Goal: Task Accomplishment & Management: Complete application form

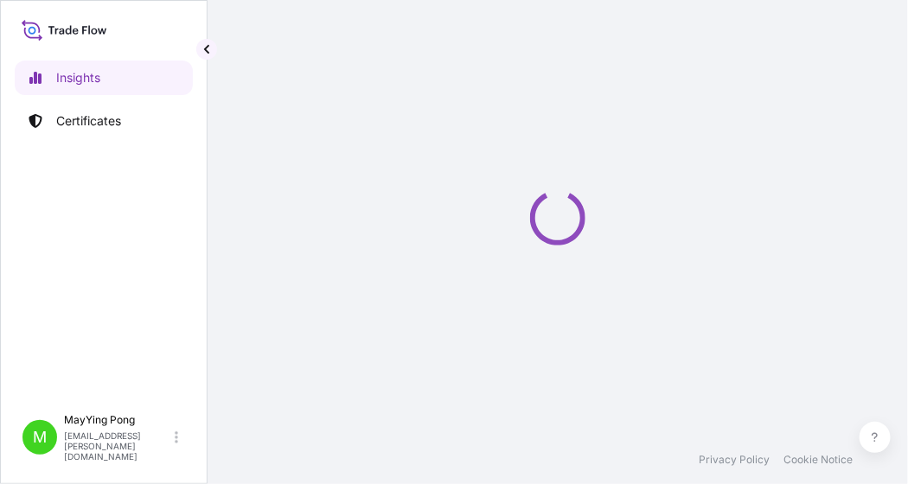
select select "2025"
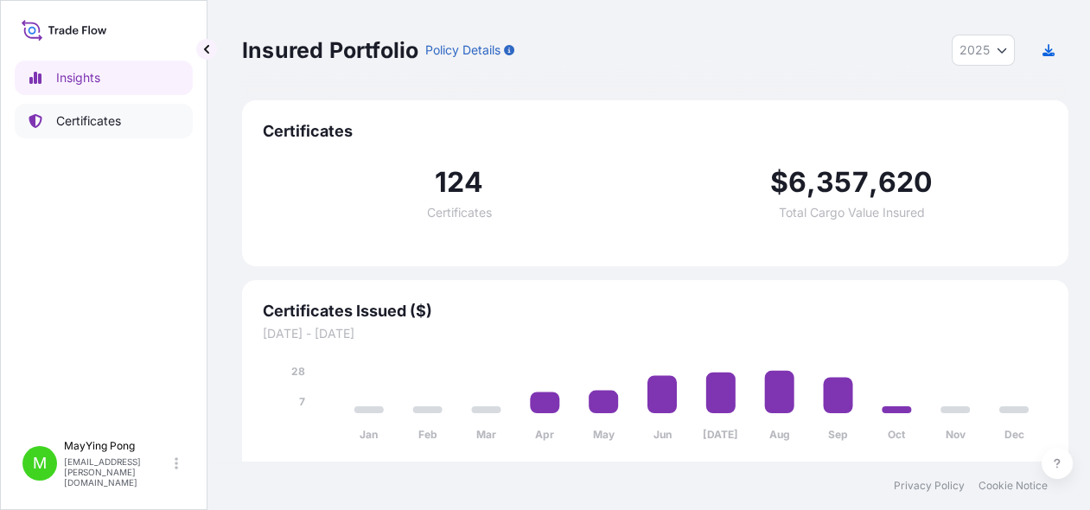
click at [72, 125] on p "Certificates" at bounding box center [88, 120] width 65 height 17
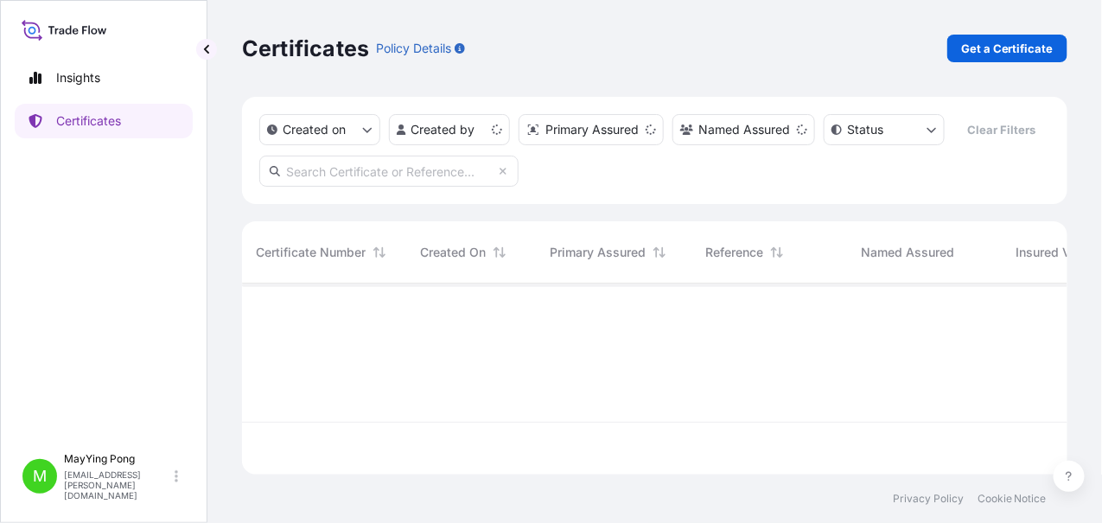
scroll to position [188, 813]
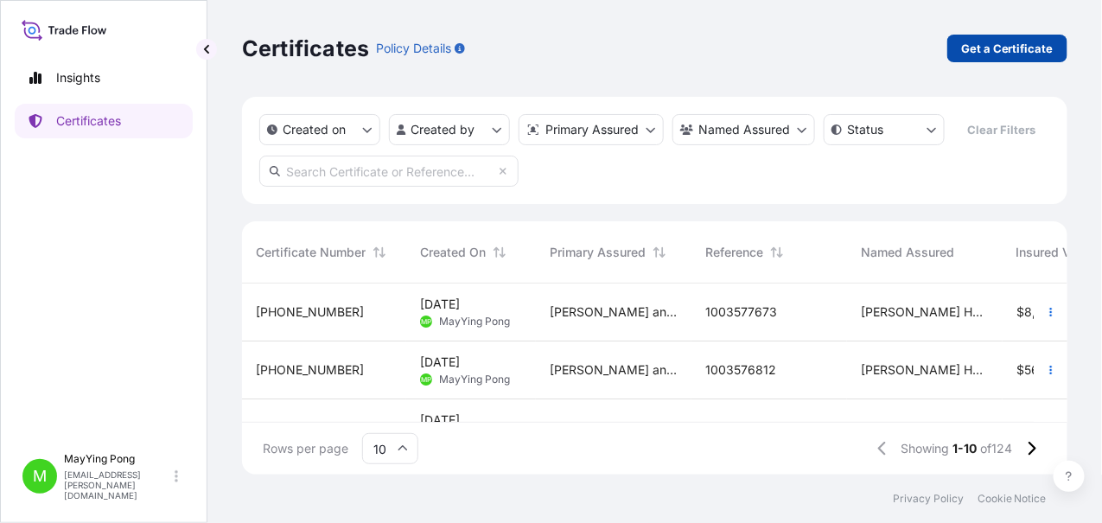
click at [994, 48] on p "Get a Certificate" at bounding box center [1007, 48] width 93 height 17
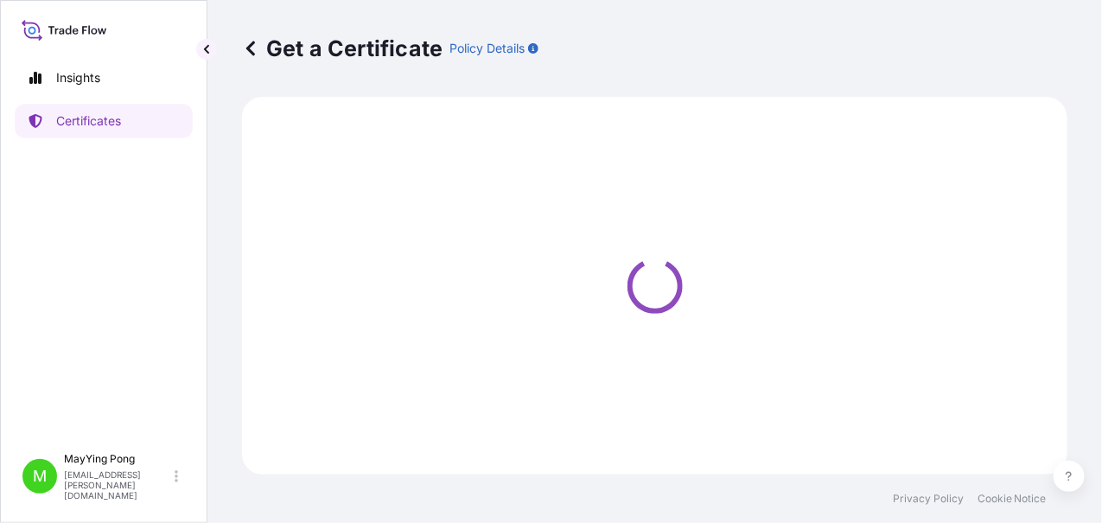
select select "Ocean Vessel"
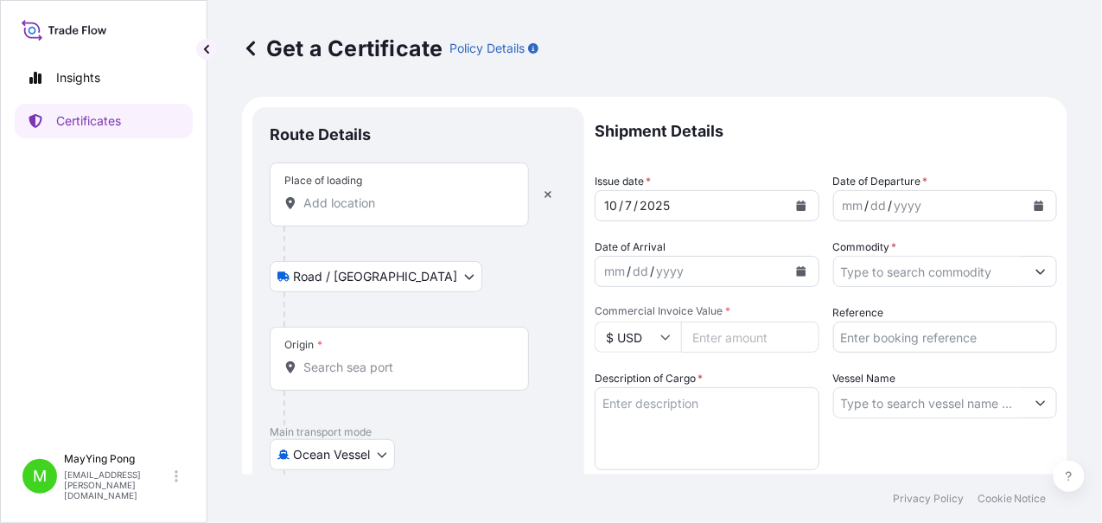
click at [351, 211] on div at bounding box center [399, 203] width 230 height 17
click at [351, 211] on input "Place of loading" at bounding box center [405, 203] width 204 height 17
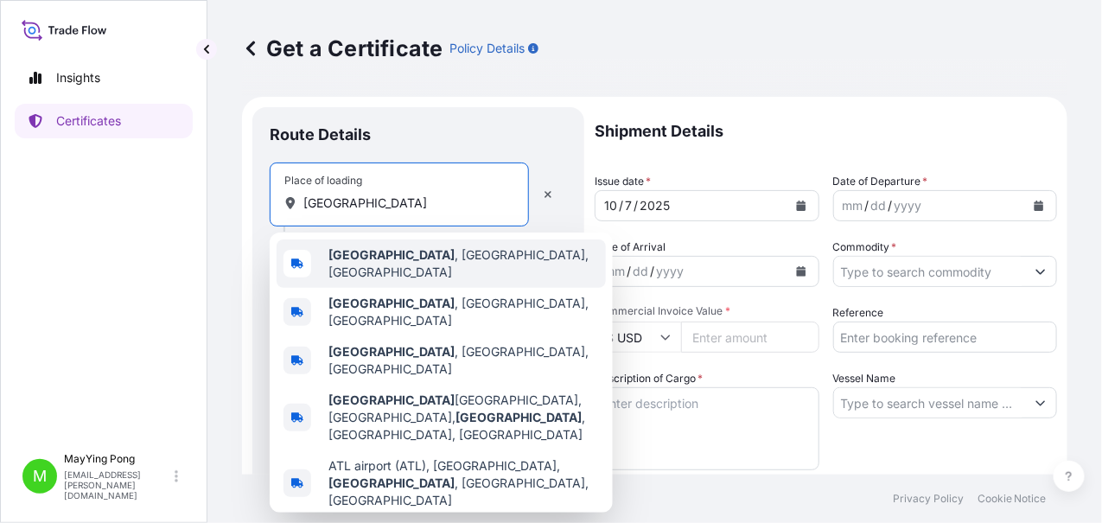
click at [354, 262] on b "[GEOGRAPHIC_DATA]" at bounding box center [392, 254] width 126 height 15
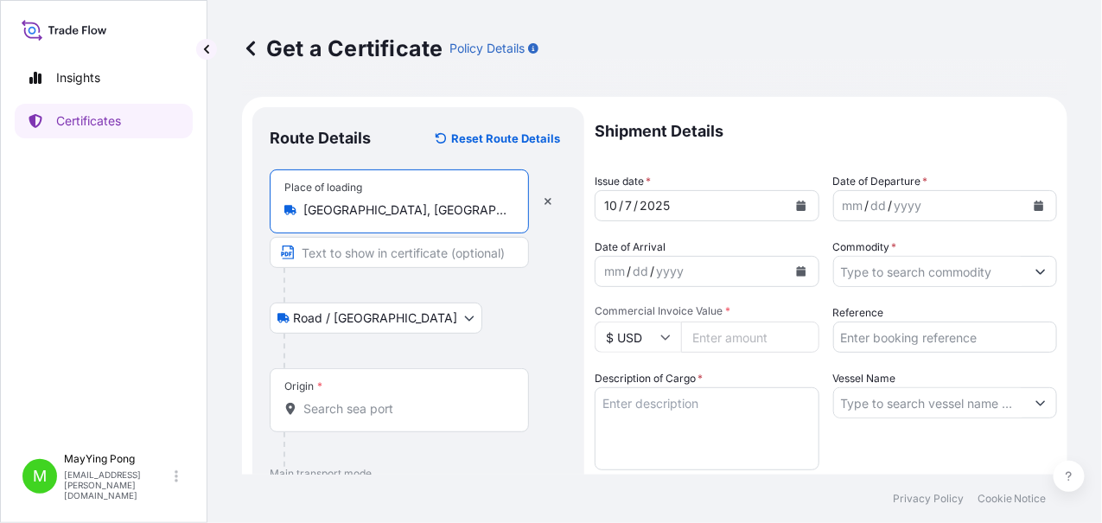
type input "[GEOGRAPHIC_DATA], [GEOGRAPHIC_DATA], [GEOGRAPHIC_DATA]"
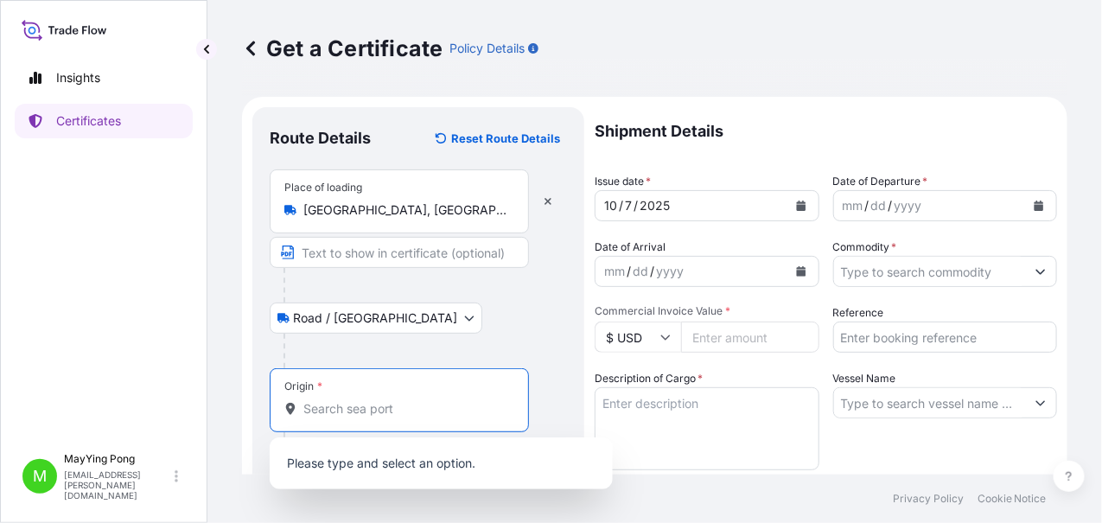
click at [342, 401] on input "Origin *" at bounding box center [405, 408] width 204 height 17
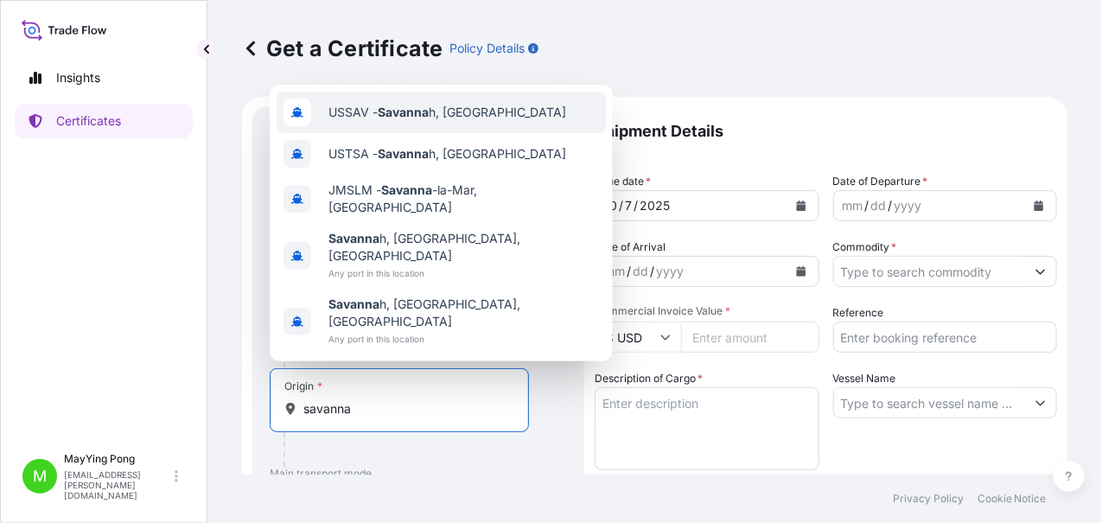
click at [388, 133] on div "USSAV - Savanna h, [GEOGRAPHIC_DATA]" at bounding box center [441, 113] width 329 height 42
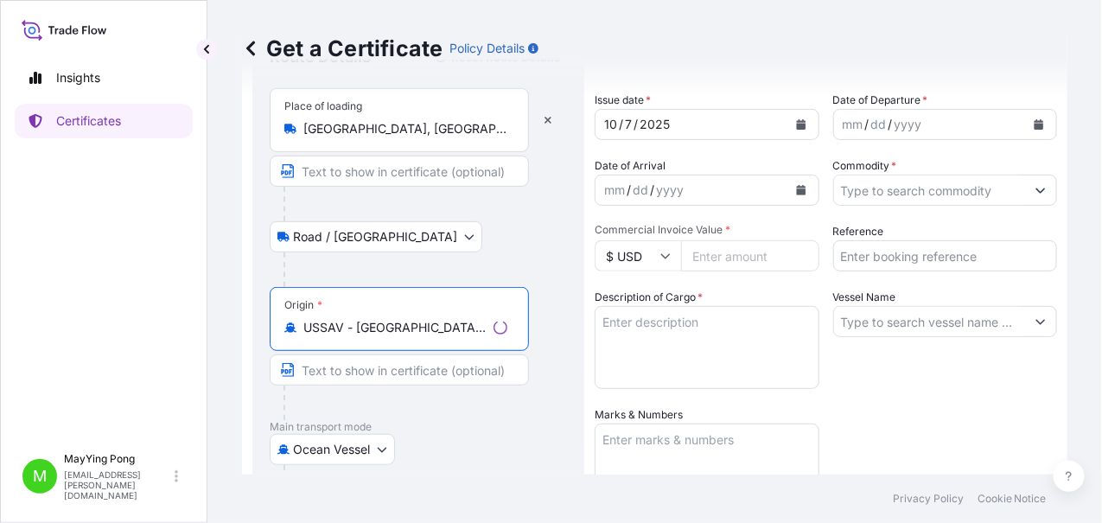
scroll to position [172, 0]
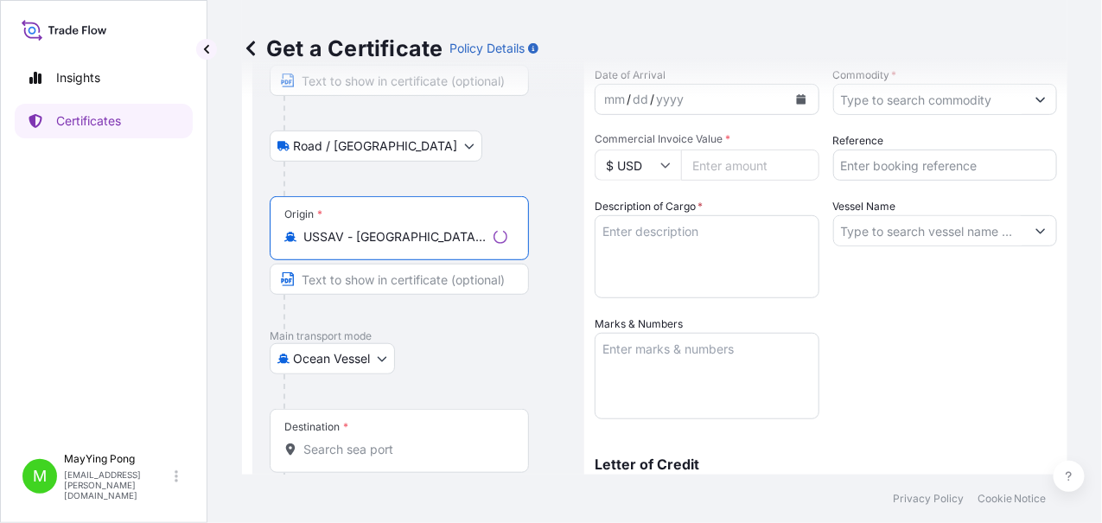
type input "USSAV - [GEOGRAPHIC_DATA], [GEOGRAPHIC_DATA]"
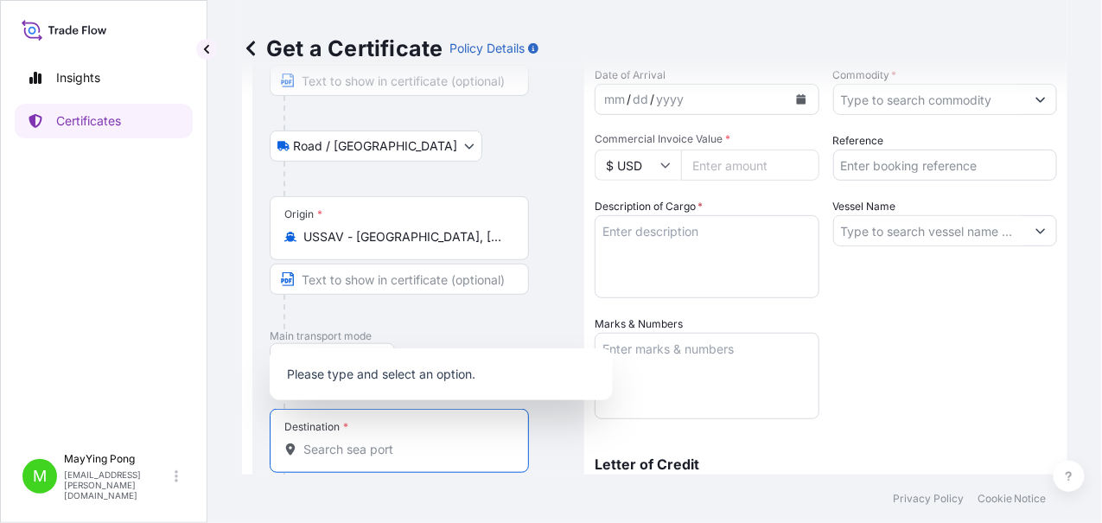
click at [347, 447] on input "Destination *" at bounding box center [405, 449] width 204 height 17
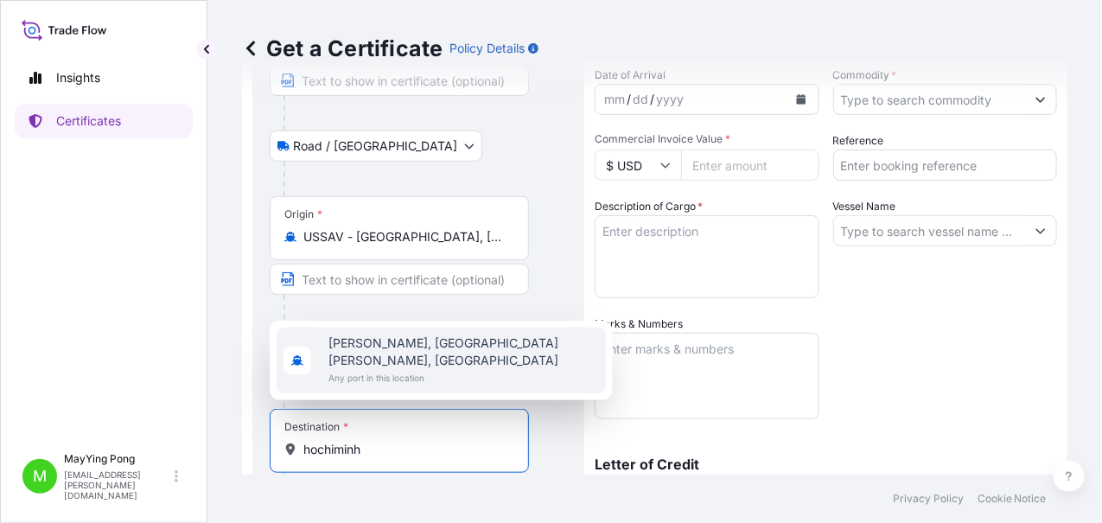
click at [409, 365] on span "[PERSON_NAME], [GEOGRAPHIC_DATA][PERSON_NAME], [GEOGRAPHIC_DATA]" at bounding box center [464, 352] width 271 height 35
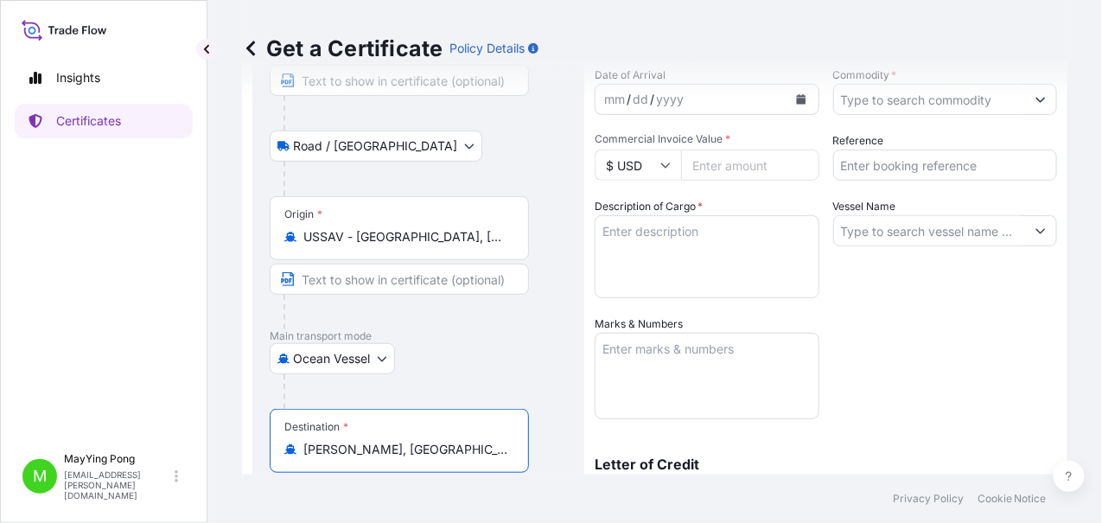
type input "[PERSON_NAME], [GEOGRAPHIC_DATA][PERSON_NAME], [GEOGRAPHIC_DATA]"
click at [794, 96] on div "Get a Certificate Policy Details" at bounding box center [655, 48] width 826 height 97
click at [796, 100] on icon "Calendar" at bounding box center [801, 99] width 10 height 10
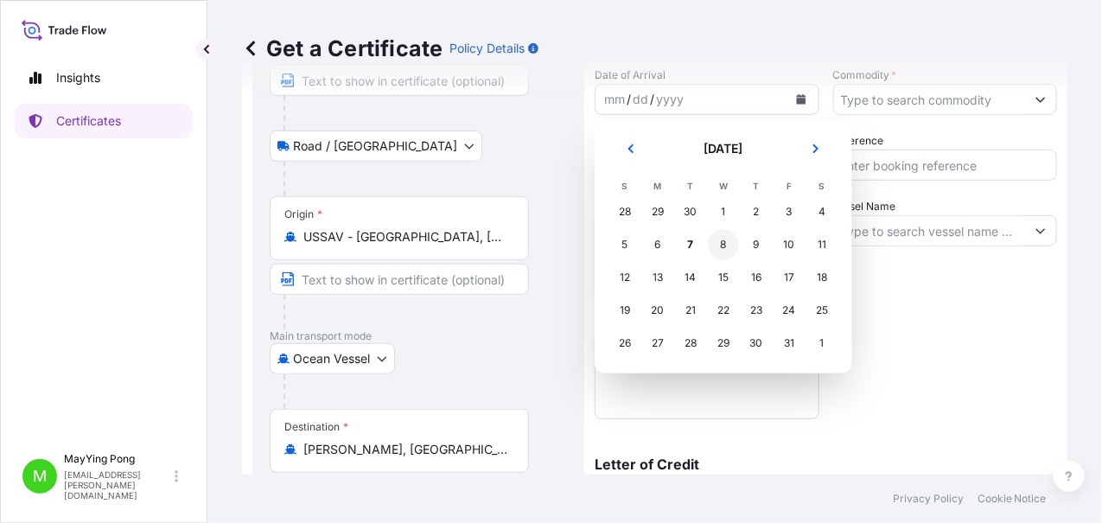
click at [724, 245] on div "8" at bounding box center [723, 244] width 31 height 31
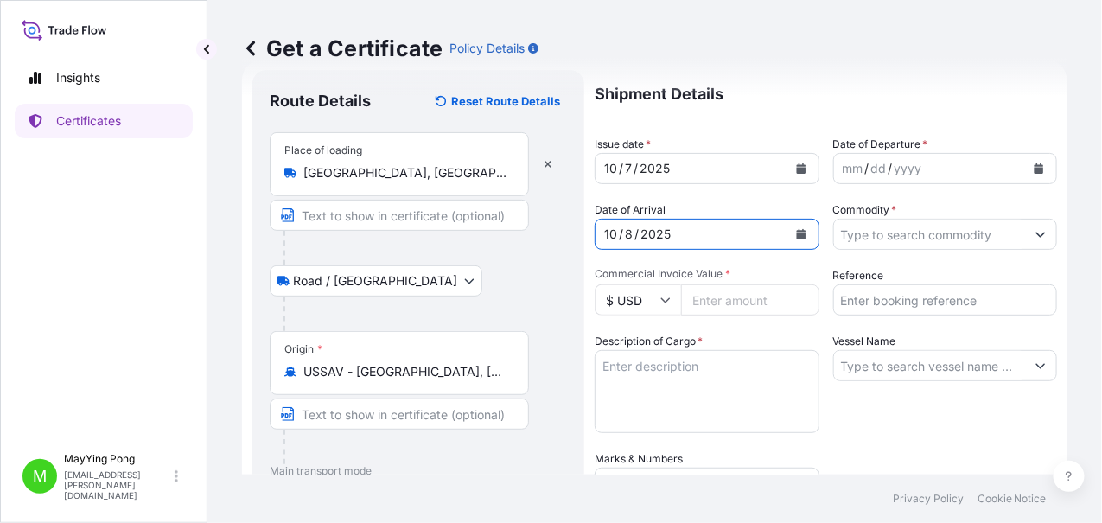
scroll to position [0, 0]
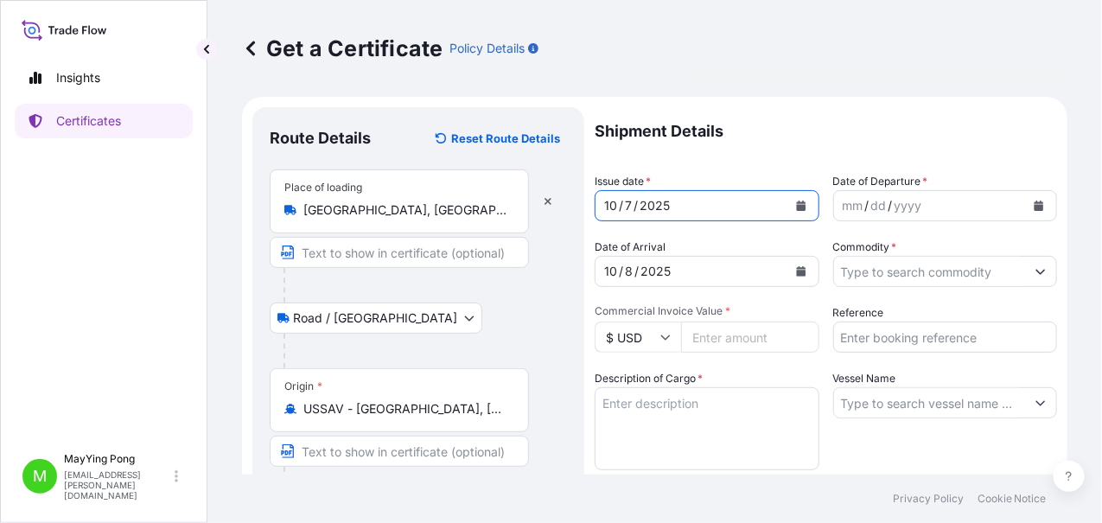
click at [796, 204] on icon "Calendar" at bounding box center [801, 206] width 10 height 10
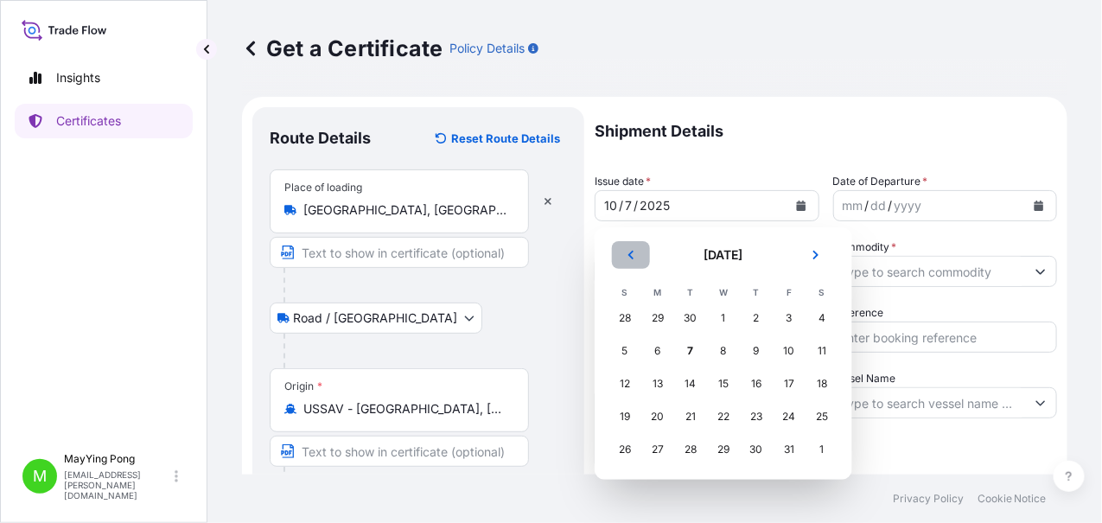
click at [629, 258] on icon "Previous" at bounding box center [631, 255] width 10 height 10
click at [629, 257] on icon "Previous" at bounding box center [631, 255] width 10 height 10
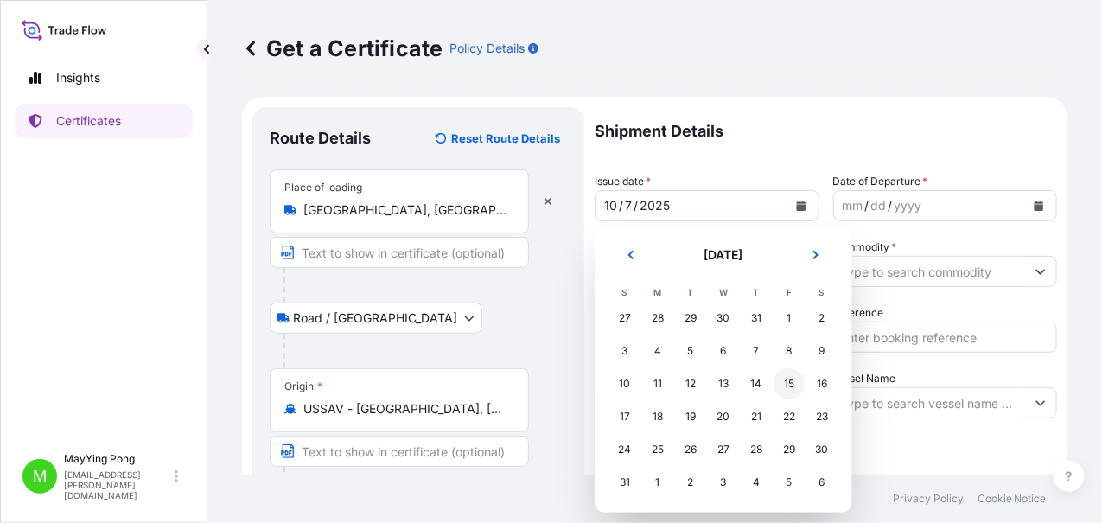
click at [791, 384] on div "15" at bounding box center [789, 383] width 31 height 31
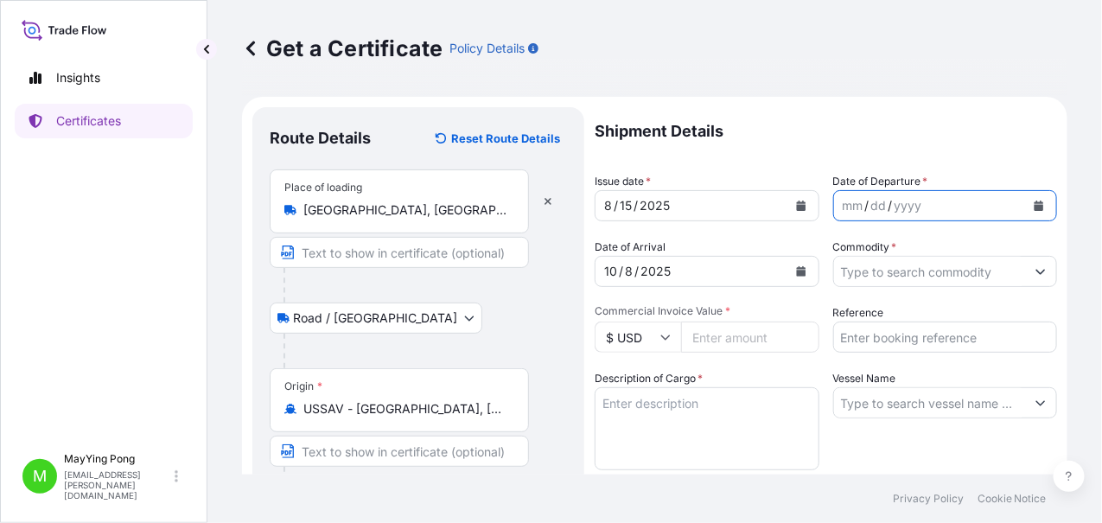
click at [1025, 205] on button "Calendar" at bounding box center [1039, 206] width 28 height 28
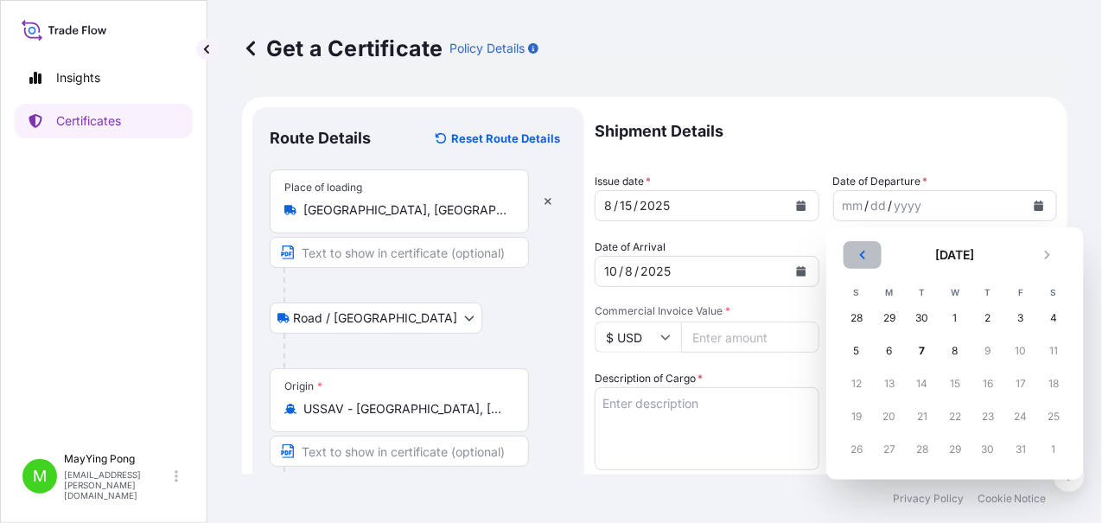
click at [860, 259] on icon "Previous" at bounding box center [863, 255] width 10 height 10
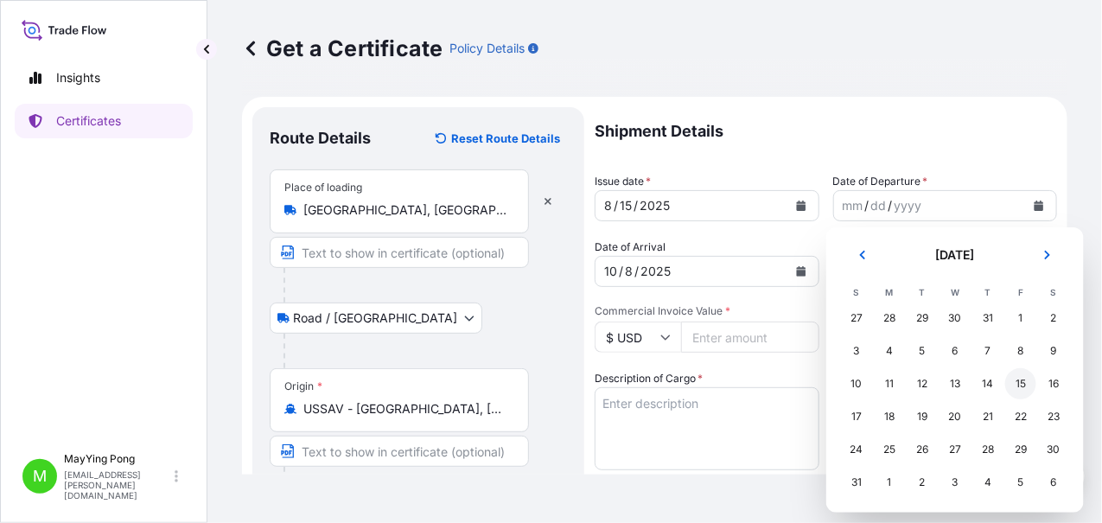
click at [1022, 384] on div "15" at bounding box center [1021, 383] width 31 height 31
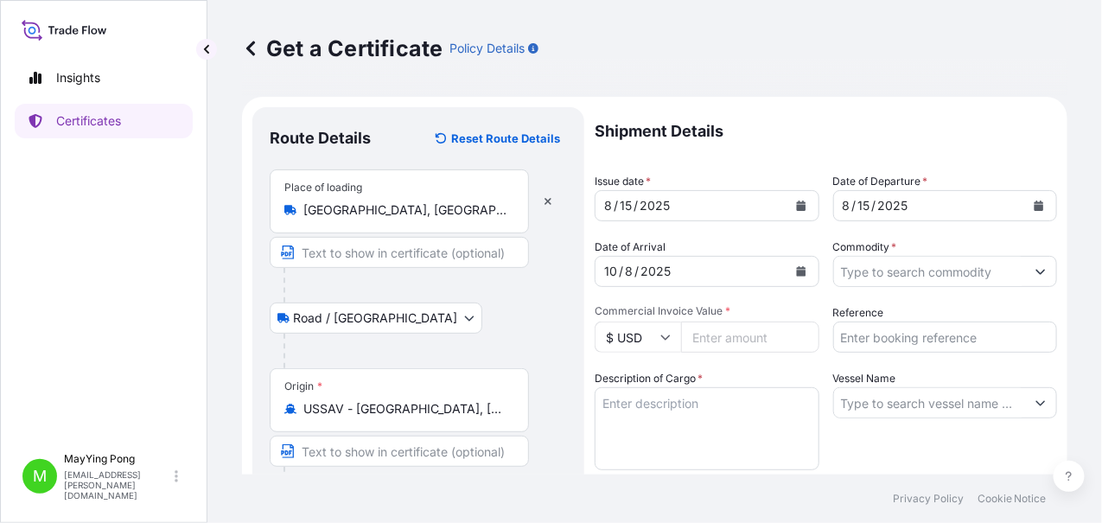
drag, startPoint x: 738, startPoint y: 339, endPoint x: 904, endPoint y: 314, distance: 167.0
click at [738, 339] on input "Commercial Invoice Value *" at bounding box center [750, 337] width 138 height 31
click at [737, 339] on input "Commercial Invoice Value *" at bounding box center [750, 337] width 138 height 31
type input "6653.29"
click at [898, 334] on input "Reference" at bounding box center [945, 337] width 225 height 31
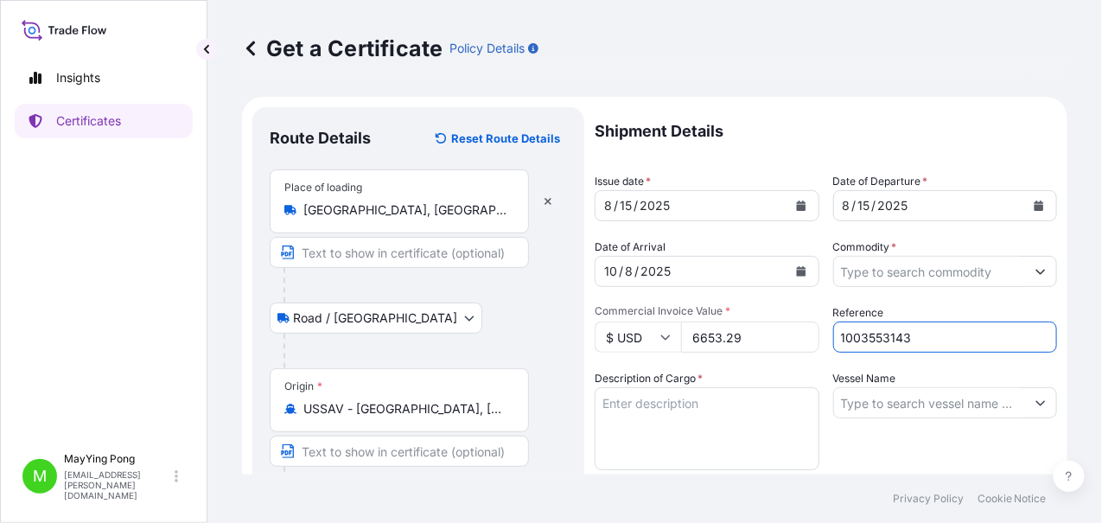
type input "1003553143"
click at [904, 273] on input "Commodity *" at bounding box center [930, 271] width 192 height 31
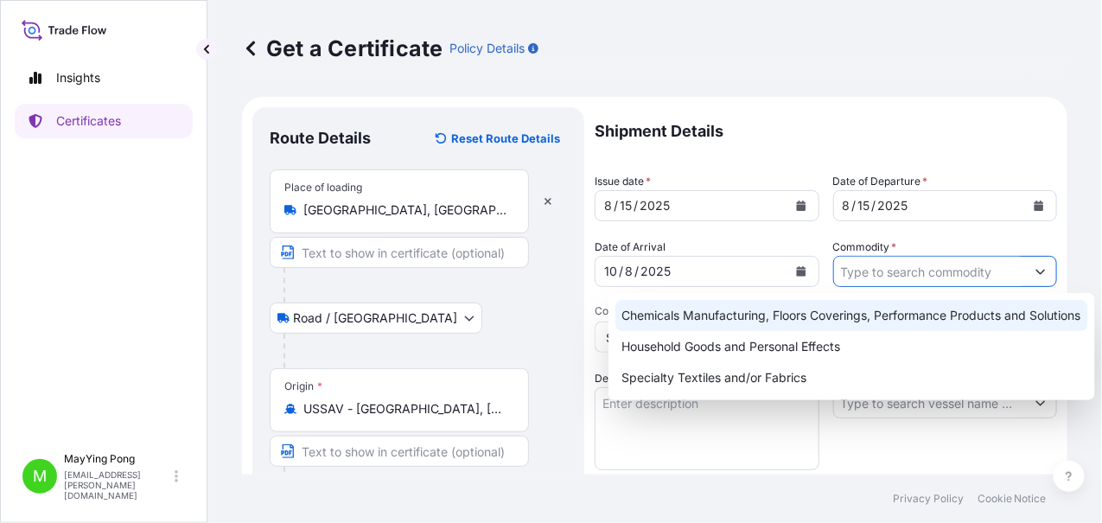
click at [866, 316] on div "Chemicals Manufacturing, Floors Coverings, Performance Products and Solutions" at bounding box center [852, 315] width 473 height 31
type input "Chemicals Manufacturing, Floors Coverings, Performance Products and Solutions"
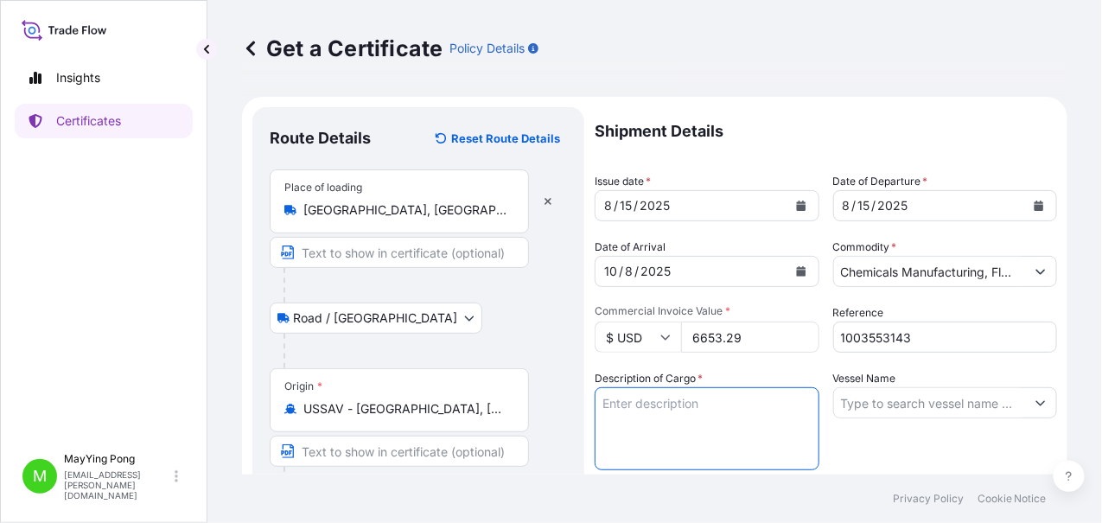
click at [644, 398] on textarea "Description of Cargo *" at bounding box center [707, 428] width 225 height 83
type textarea "1 pallet - non haz chemicals Reactint Ultra Red 2861"
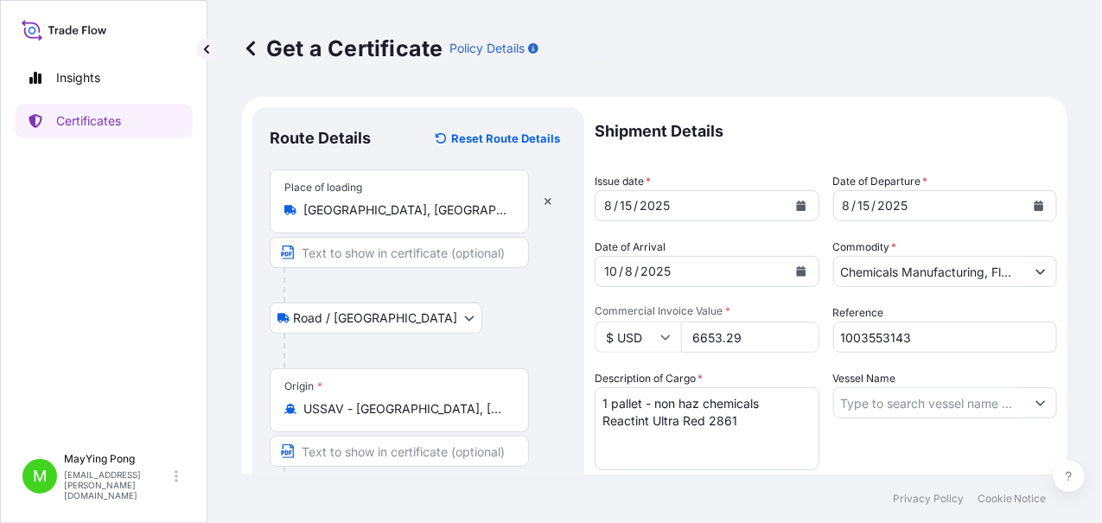
click at [865, 404] on input "Vessel Name" at bounding box center [930, 402] width 192 height 31
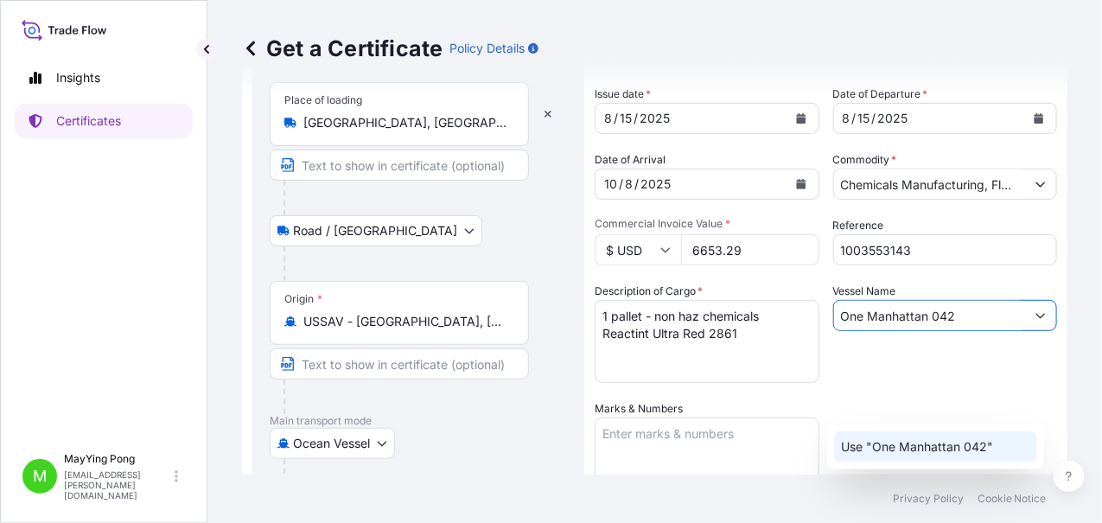
scroll to position [172, 0]
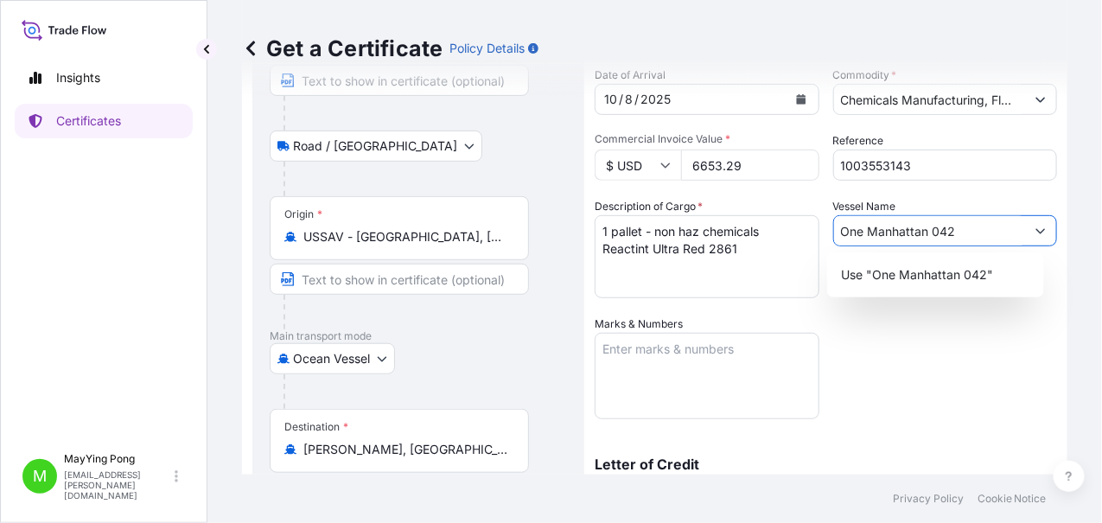
type input "One Manhattan 042"
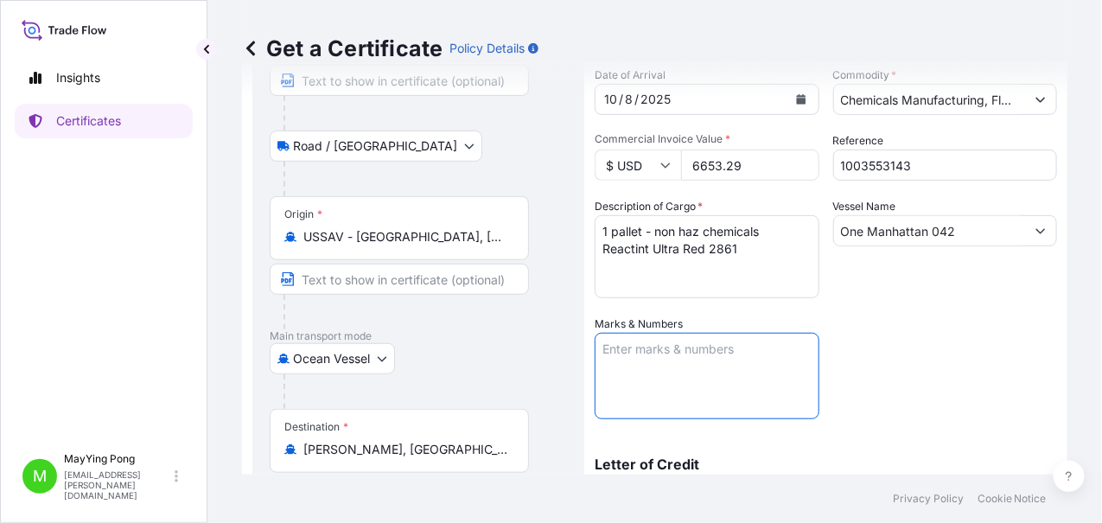
click at [623, 350] on textarea "Marks & Numbers" at bounding box center [707, 376] width 225 height 86
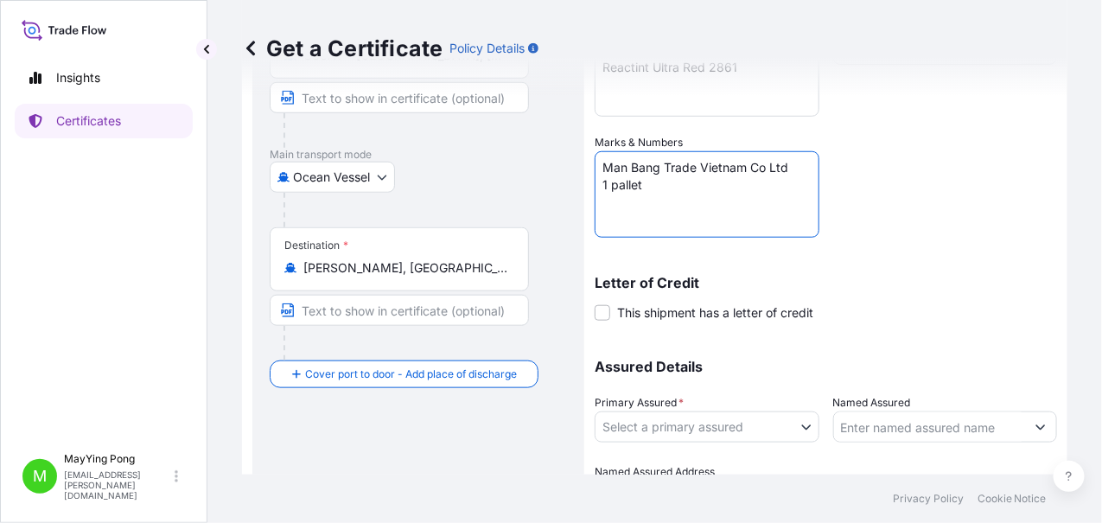
scroll to position [449, 0]
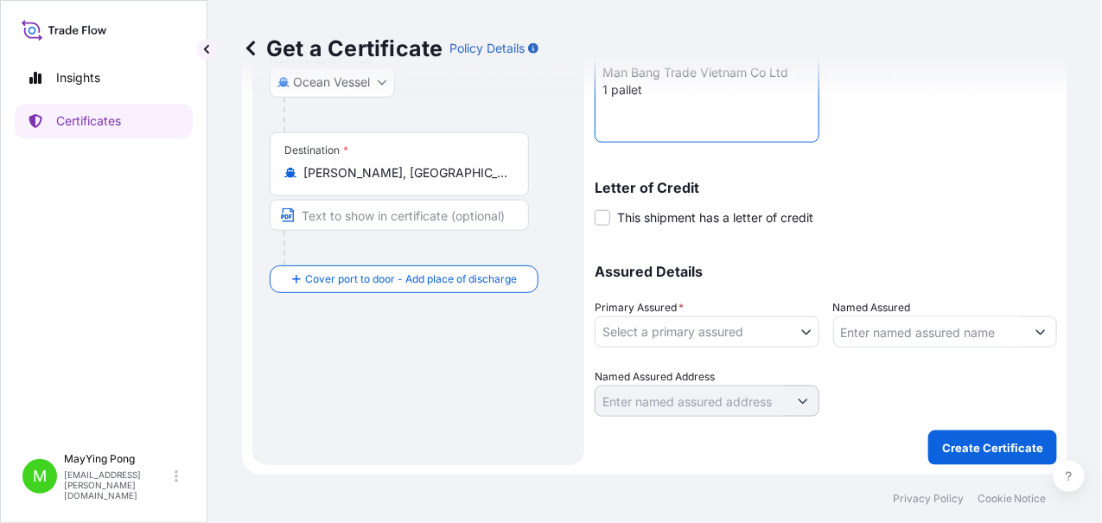
type textarea "Man Bang Trade Vietnam Co Ltd 1 pallet"
click at [784, 328] on body "Insights Certificates M MayYing Pong [EMAIL_ADDRESS][PERSON_NAME][DOMAIN_NAME] …" at bounding box center [551, 261] width 1102 height 523
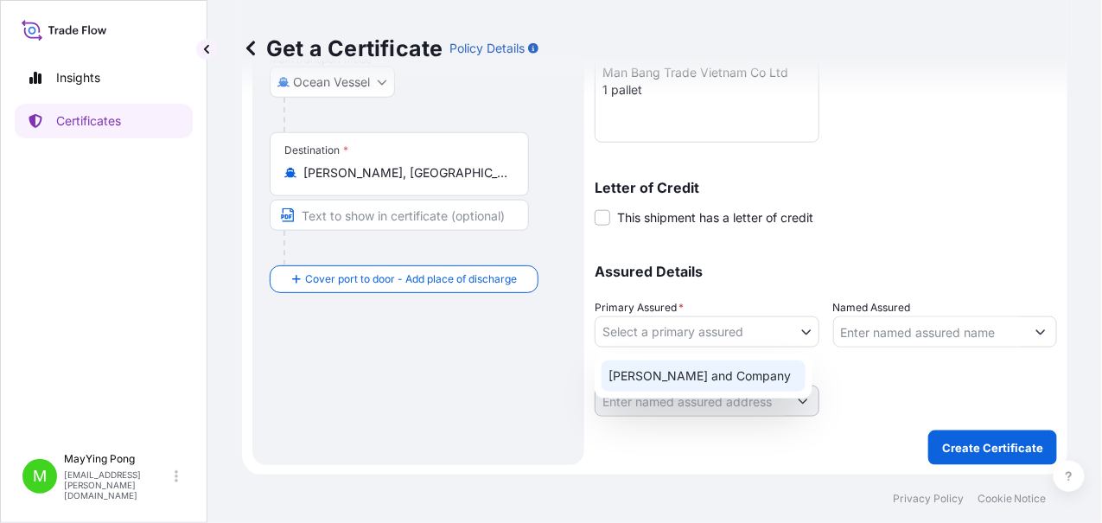
click at [708, 378] on div "[PERSON_NAME] and Company" at bounding box center [704, 376] width 204 height 31
select select "31531"
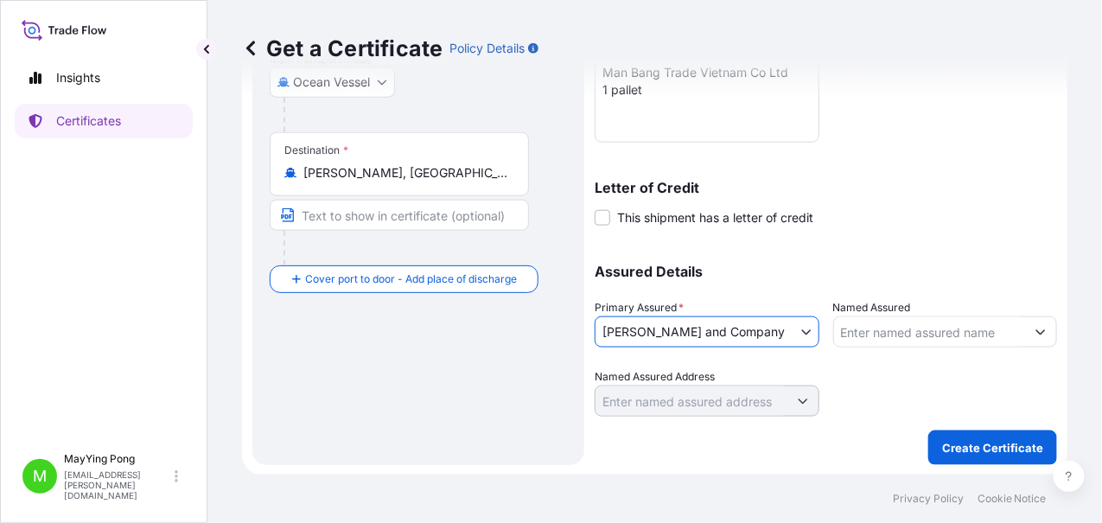
click at [937, 323] on input "Named Assured" at bounding box center [930, 331] width 192 height 31
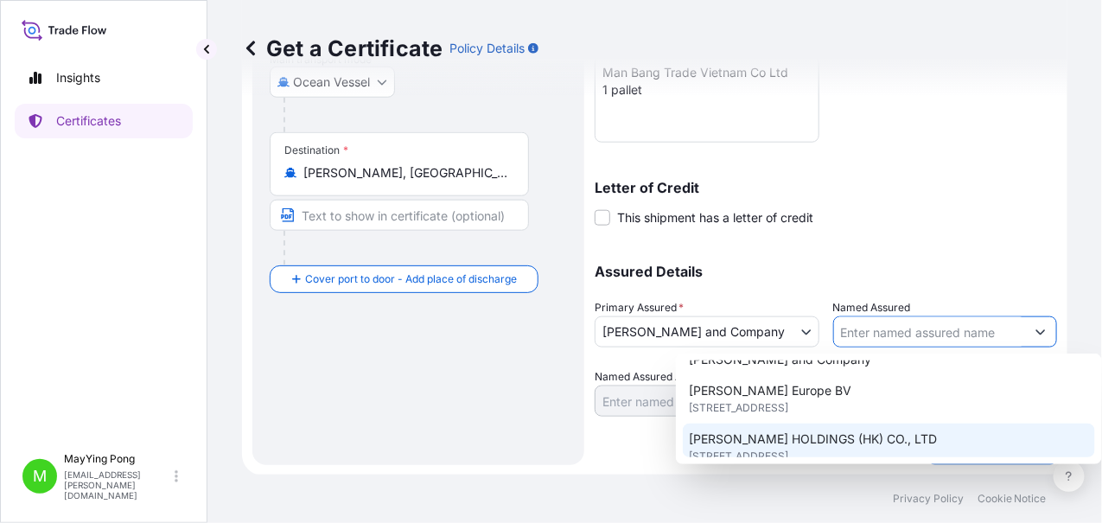
scroll to position [346, 0]
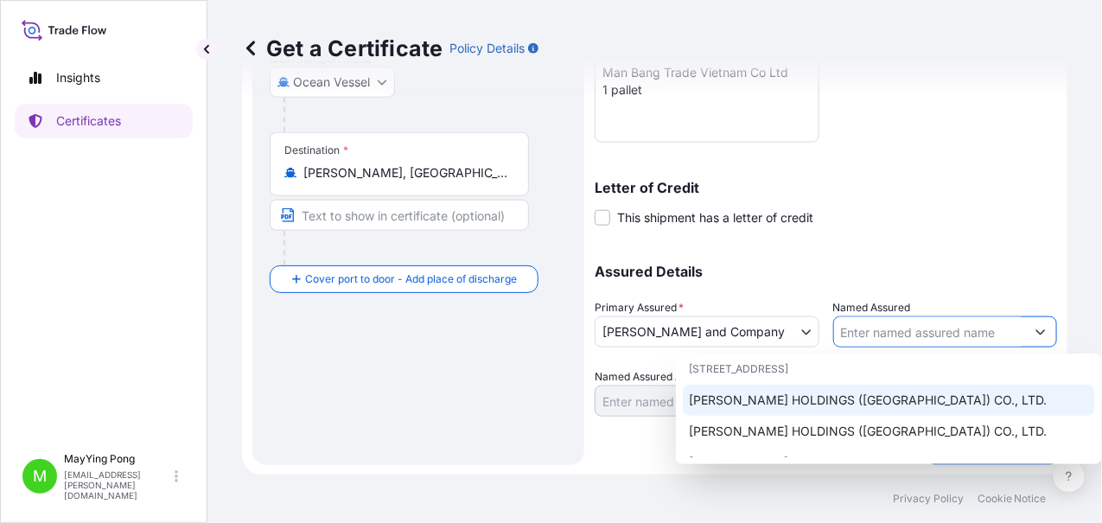
click at [879, 392] on span "[PERSON_NAME] HOLDINGS ([GEOGRAPHIC_DATA]) CO., LTD." at bounding box center [869, 400] width 358 height 17
type input "[PERSON_NAME] HOLDINGS ([GEOGRAPHIC_DATA]) CO., LTD."
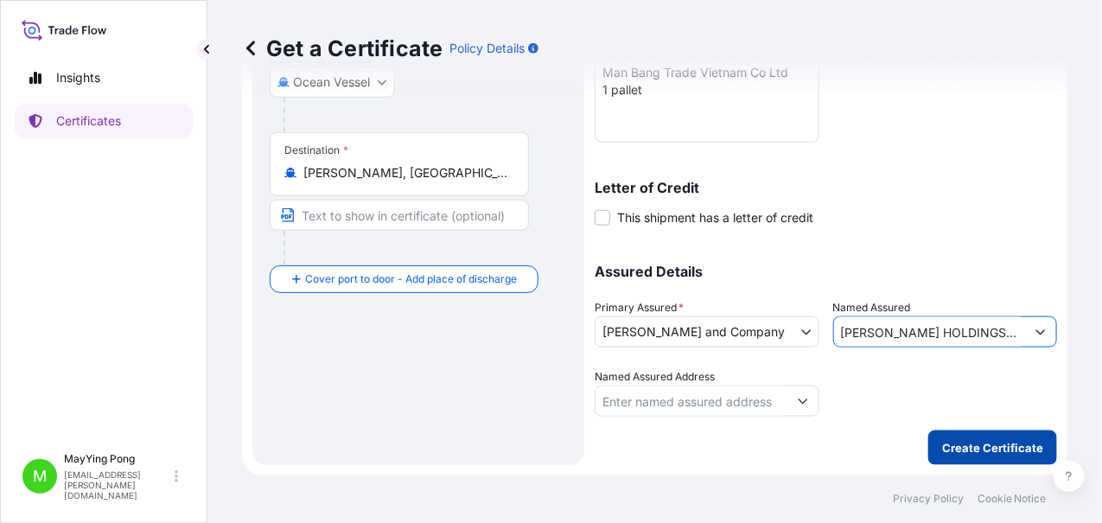
click at [985, 444] on p "Create Certificate" at bounding box center [992, 447] width 101 height 17
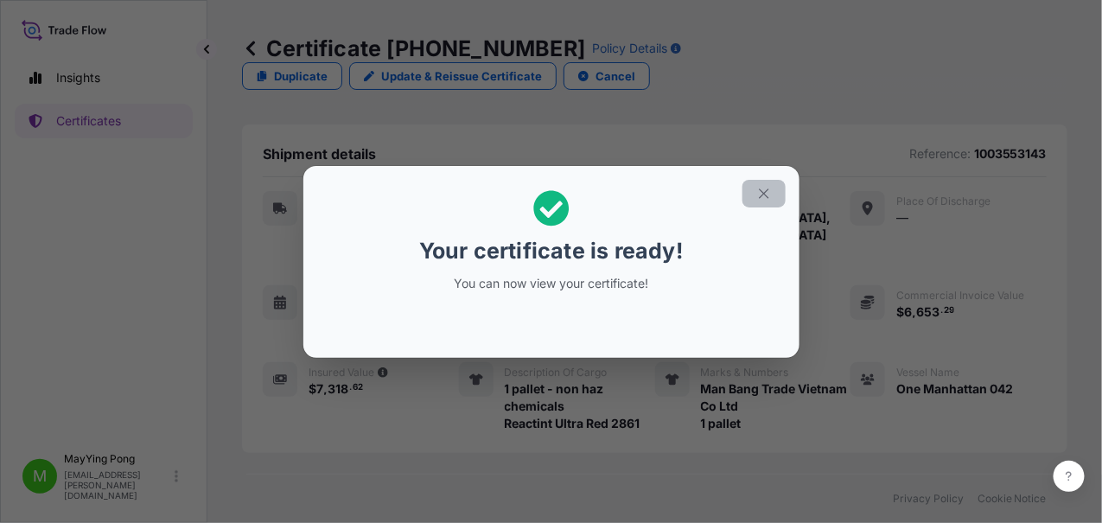
click at [766, 193] on icon "button" at bounding box center [765, 194] width 16 height 16
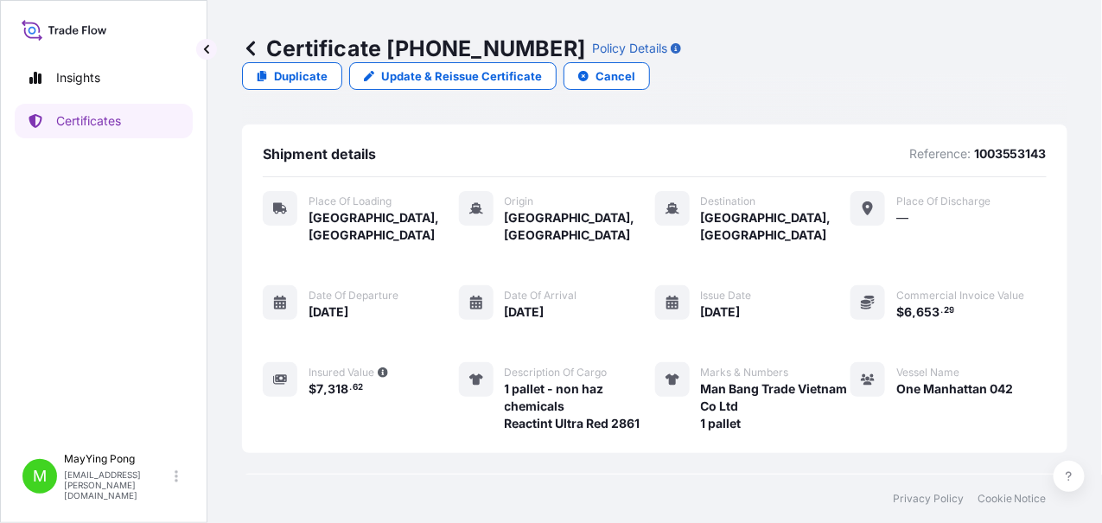
scroll to position [291, 0]
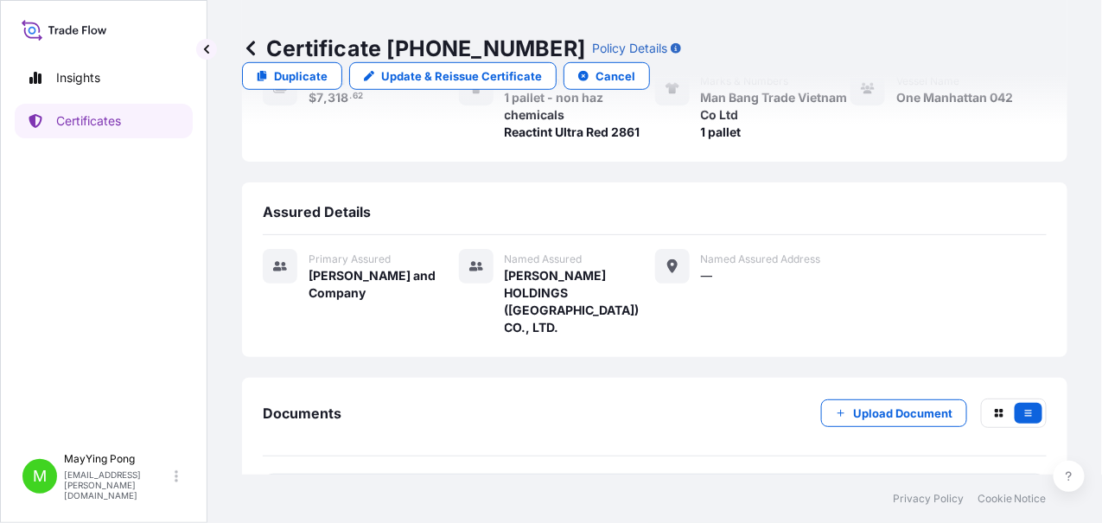
click at [327, 488] on span "Certificate" at bounding box center [340, 496] width 62 height 17
